Goal: Information Seeking & Learning: Learn about a topic

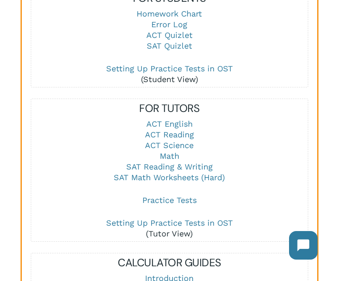
scroll to position [1121, 0]
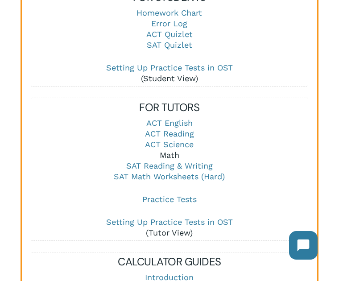
click at [171, 151] on link "Math" at bounding box center [170, 155] width 20 height 9
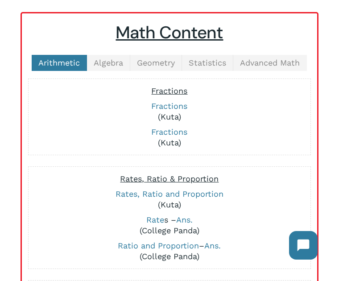
scroll to position [237, 0]
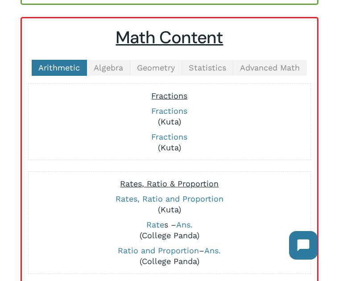
click at [159, 66] on span "Geometry" at bounding box center [156, 67] width 38 height 9
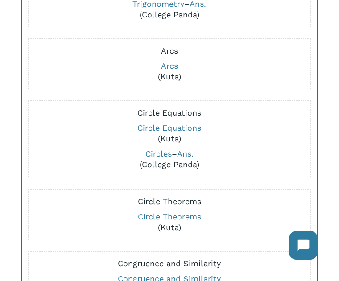
scroll to position [395, 0]
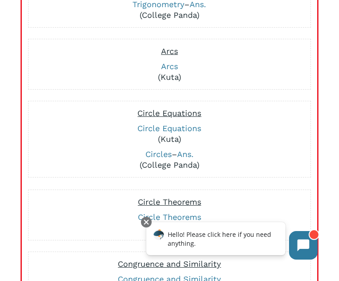
drag, startPoint x: 181, startPoint y: 131, endPoint x: 233, endPoint y: 102, distance: 59.8
click at [233, 102] on div "Circle Equations Circle Equations (Kuta) Circles – Ans. (College Panda)" at bounding box center [170, 139] width 284 height 77
click at [146, 220] on div at bounding box center [146, 222] width 11 height 11
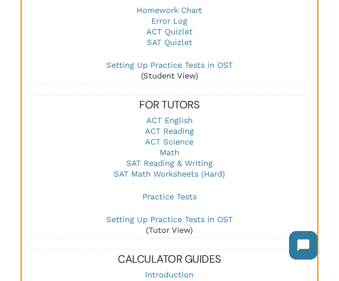
scroll to position [1109, 0]
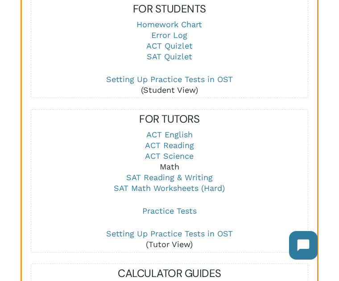
click at [168, 162] on link "Math" at bounding box center [170, 166] width 20 height 9
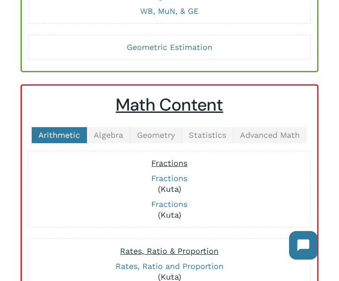
scroll to position [170, 0]
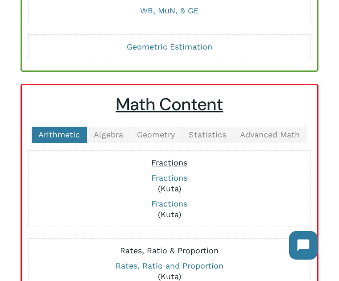
click at [164, 136] on span "Geometry" at bounding box center [156, 134] width 38 height 9
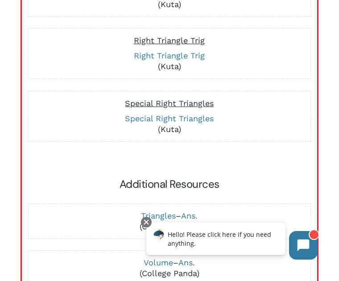
scroll to position [868, 0]
click at [143, 224] on div at bounding box center [146, 222] width 11 height 11
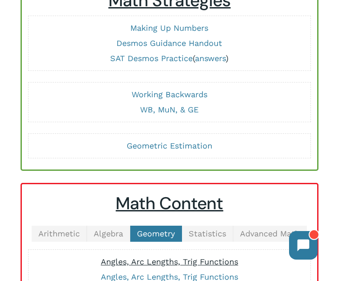
scroll to position [78, 0]
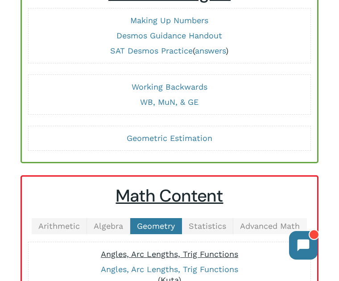
click at [268, 225] on span "Advanced Math" at bounding box center [270, 226] width 60 height 9
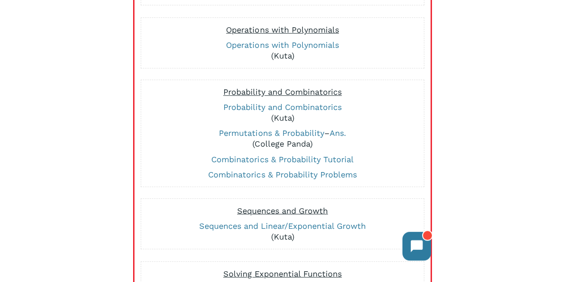
scroll to position [540, 0]
